Goal: Find specific page/section: Find specific page/section

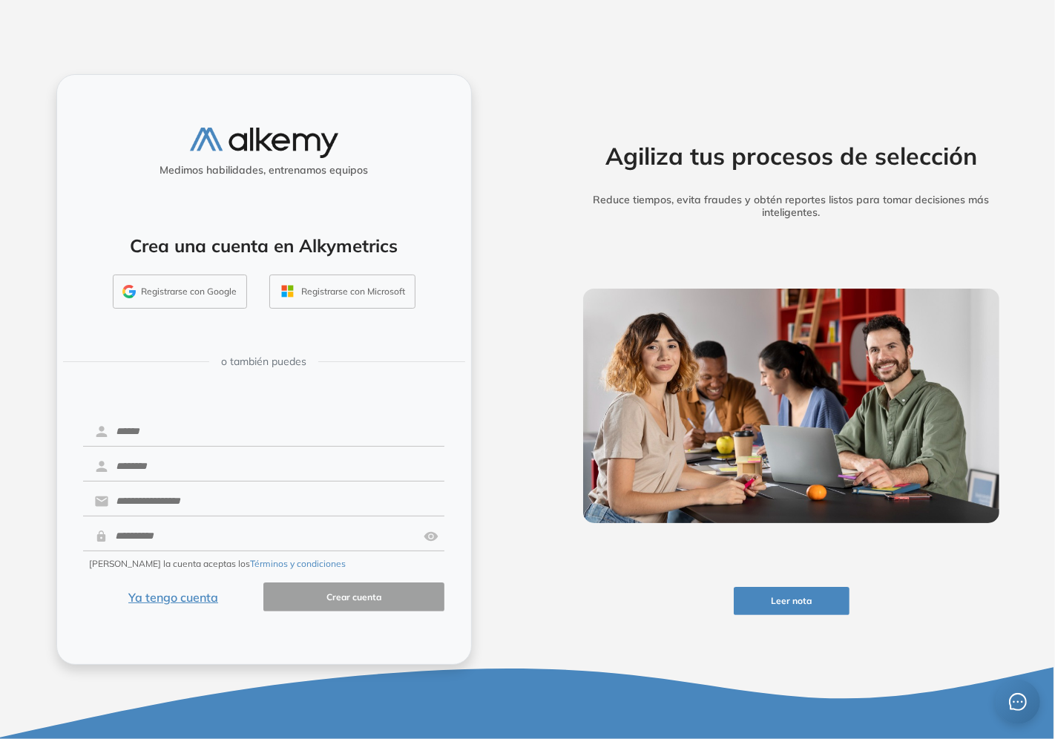
drag, startPoint x: 706, startPoint y: 116, endPoint x: 665, endPoint y: 142, distance: 48.0
click at [703, 121] on div "Agiliza tus procesos de selección Reduce tiempos, evita fraudes y obtén reporte…" at bounding box center [791, 369] width 475 height 591
click at [190, 599] on button "Ya tengo cuenta" at bounding box center [173, 596] width 181 height 29
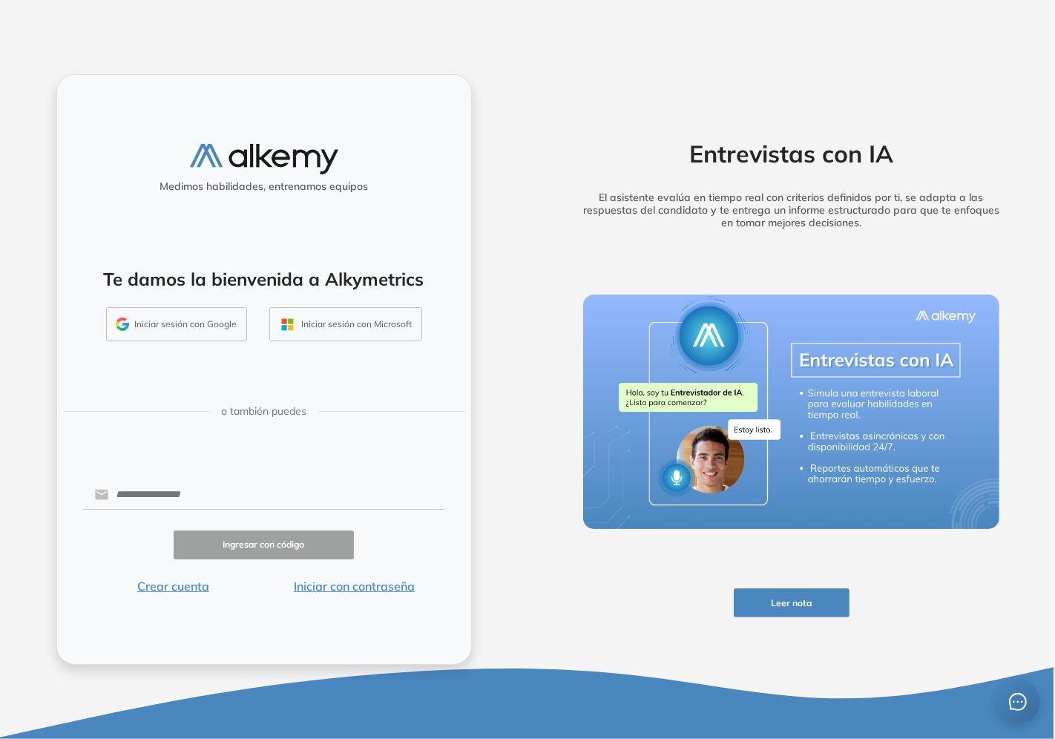
click at [190, 464] on div "Medimos habilidades, entrenamos equipos Te damos la bienvenida a Alkymetrics In…" at bounding box center [263, 369] width 415 height 591
click at [191, 494] on input "text" at bounding box center [276, 495] width 336 height 28
type input "**********"
click at [369, 589] on button "Iniciar con contraseña" at bounding box center [353, 586] width 181 height 18
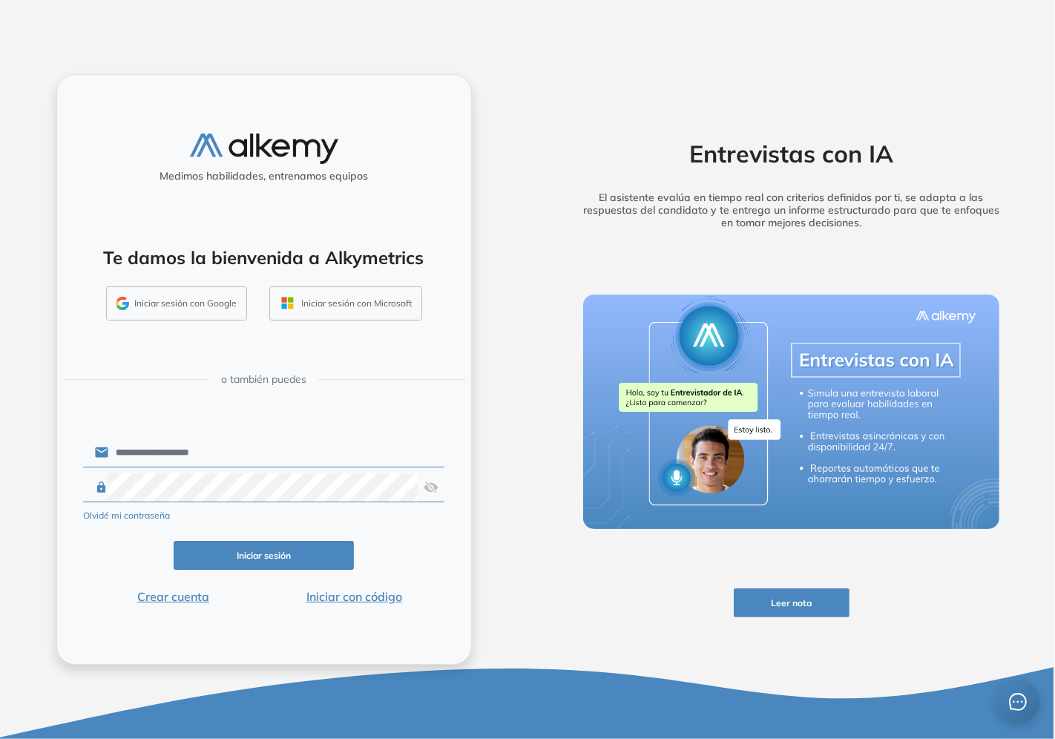
click button "Iniciar sesión" at bounding box center [264, 555] width 181 height 29
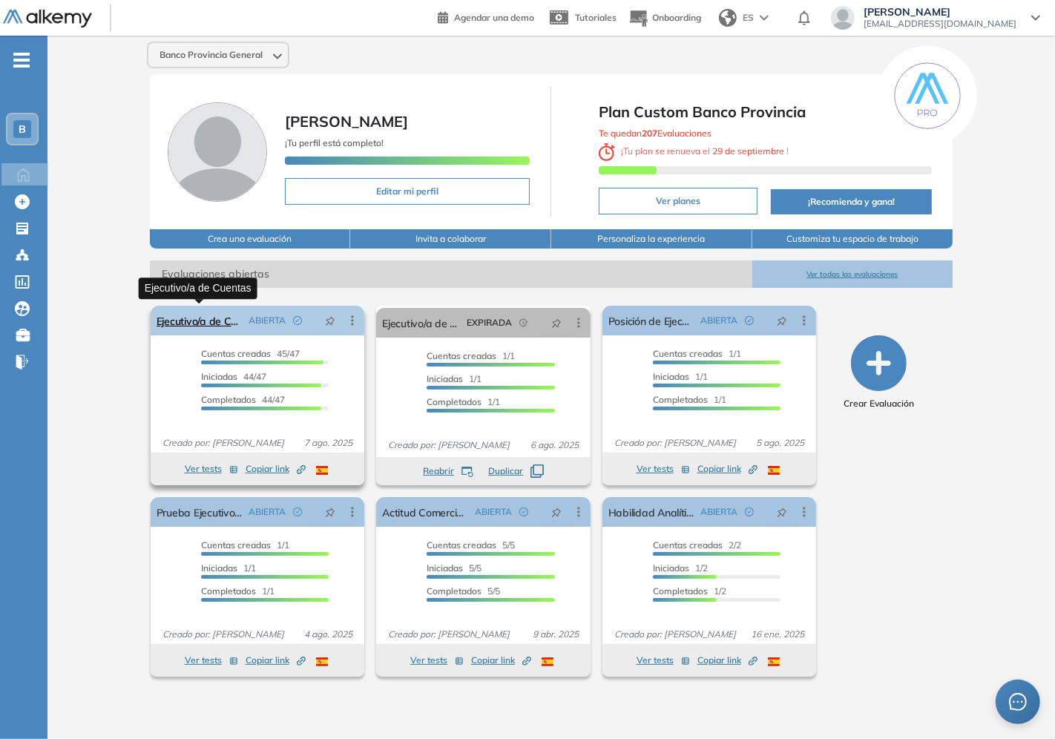
click at [221, 312] on link "Ejecutivo/a de Cuentas" at bounding box center [200, 321] width 87 height 30
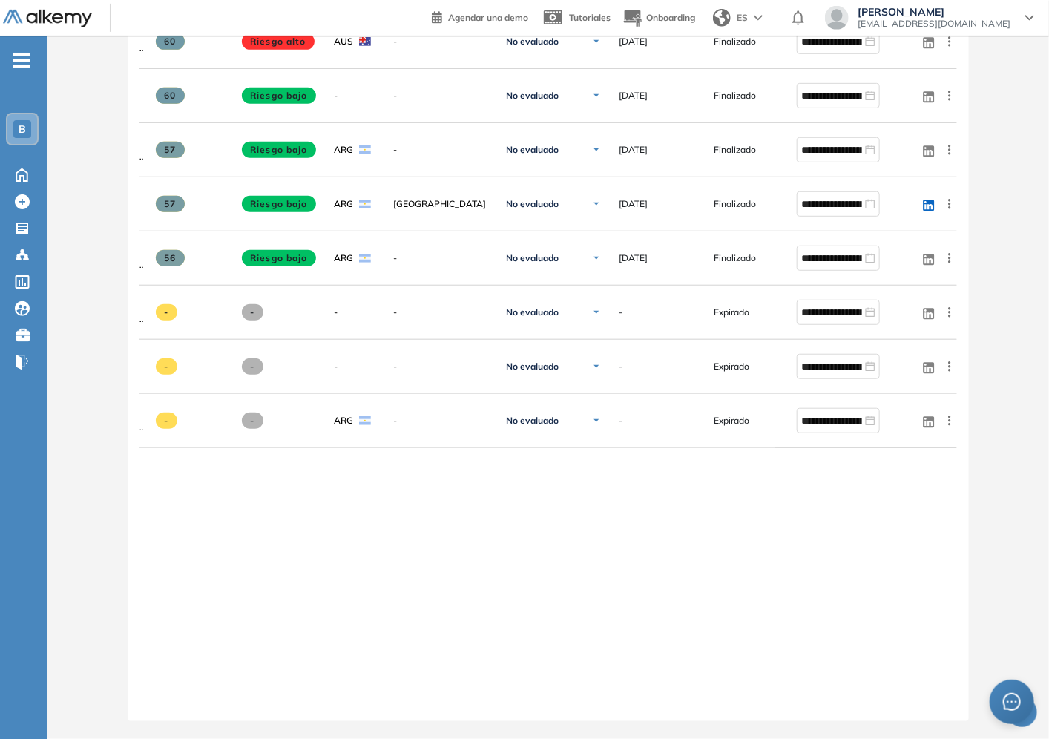
scroll to position [2663, 0]
drag, startPoint x: 635, startPoint y: 709, endPoint x: 545, endPoint y: 706, distance: 89.8
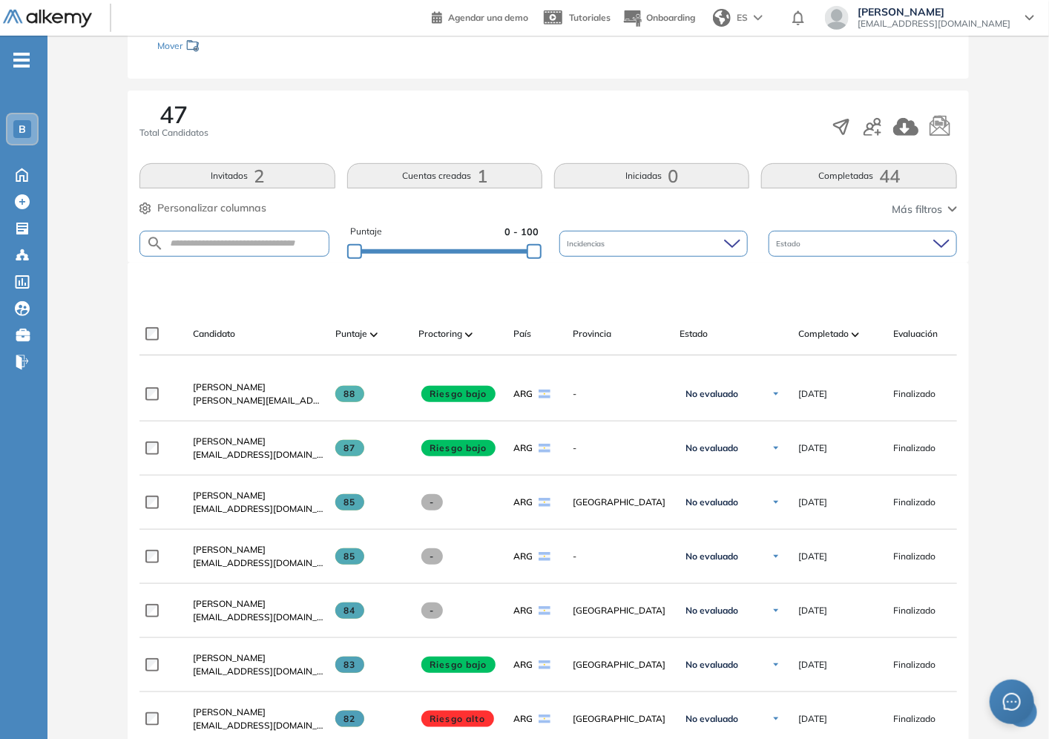
scroll to position [0, 0]
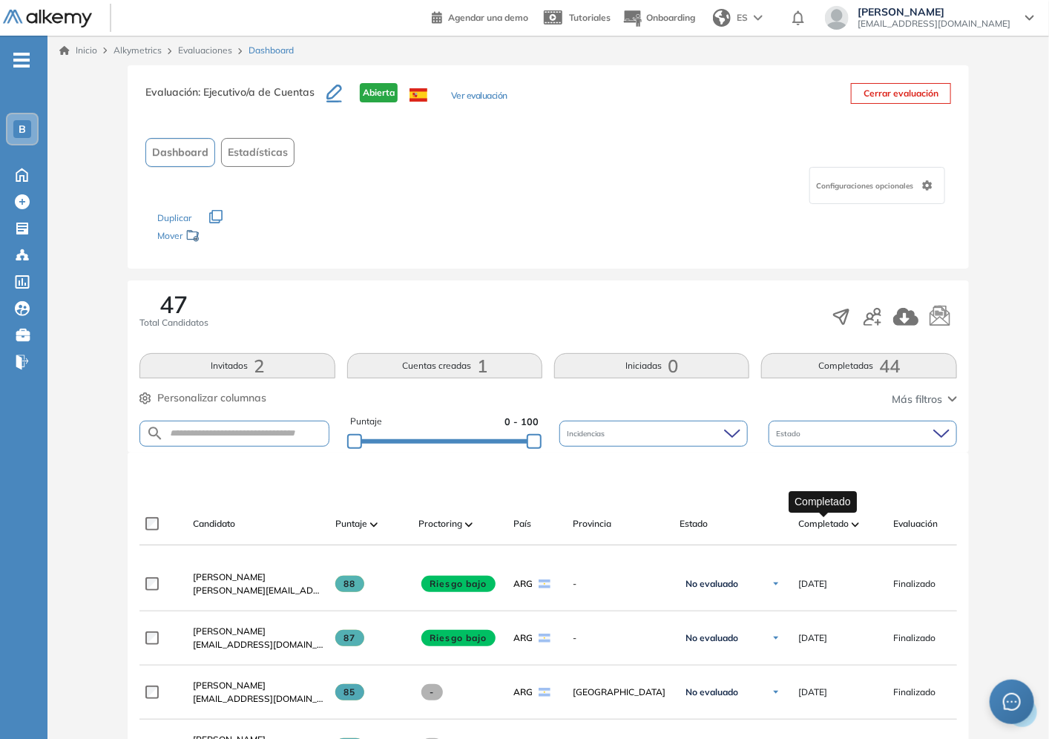
click at [827, 523] on span "Completado" at bounding box center [823, 523] width 50 height 13
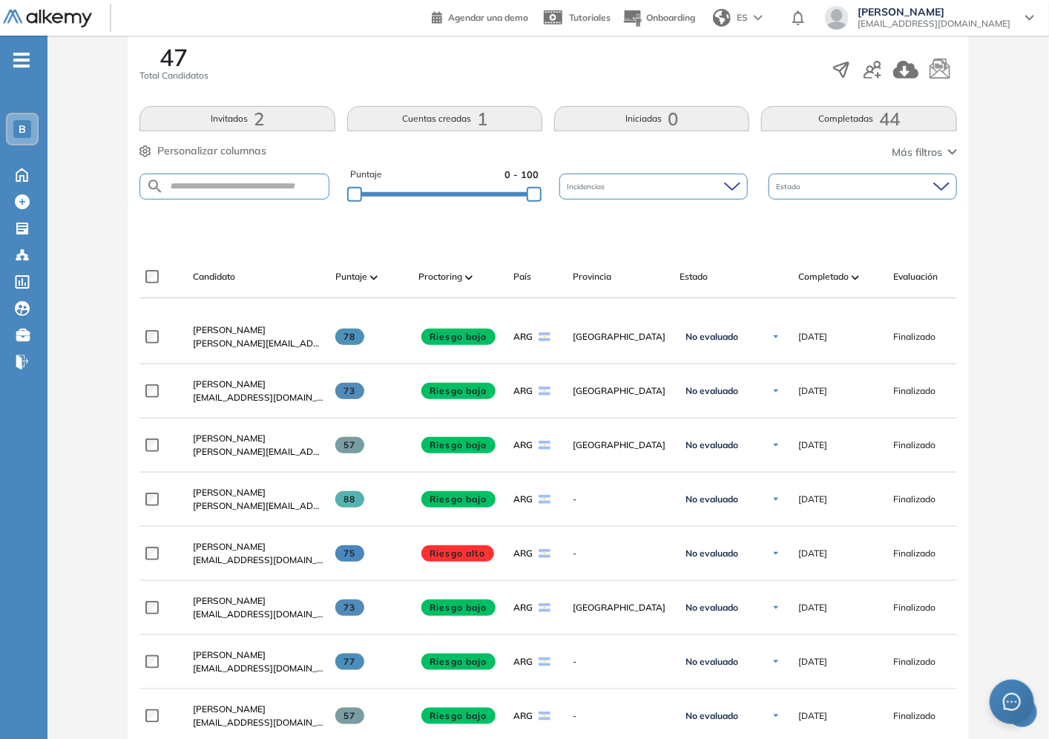
scroll to position [82, 0]
